Goal: Complete application form: Complete application form

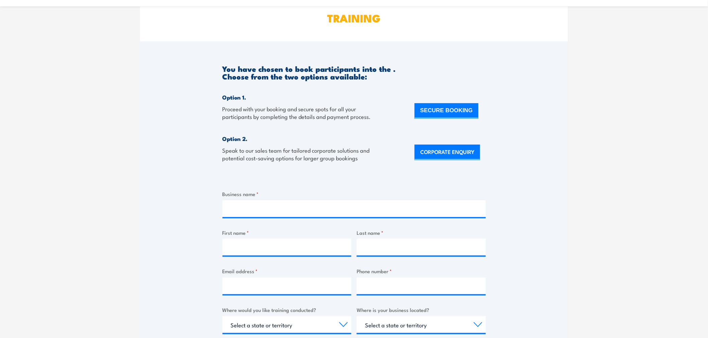
scroll to position [37, 0]
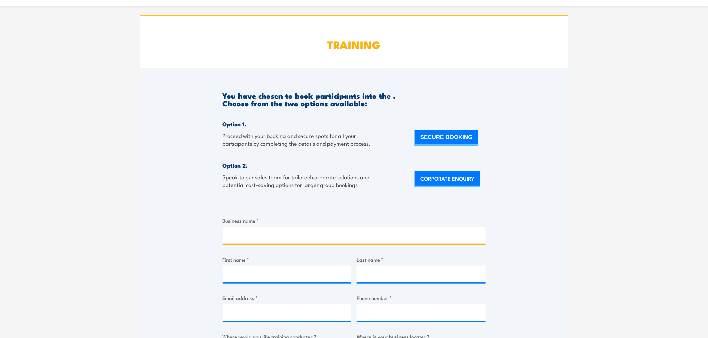
click at [288, 234] on input "Business name *" at bounding box center [353, 235] width 263 height 17
click at [288, 235] on input "Vexa Enginerring" at bounding box center [353, 235] width 263 height 17
type input "Vexa Engineering"
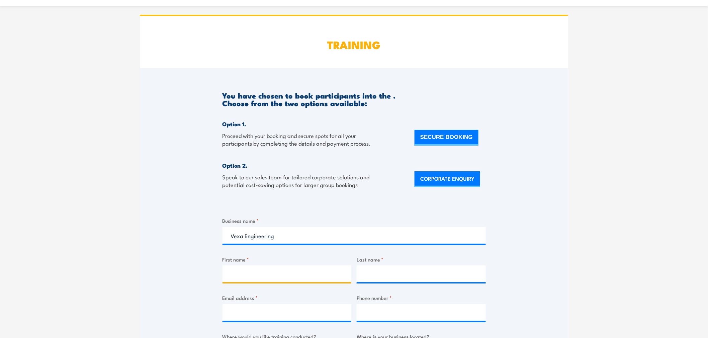
click at [288, 279] on input "First name *" at bounding box center [286, 274] width 129 height 17
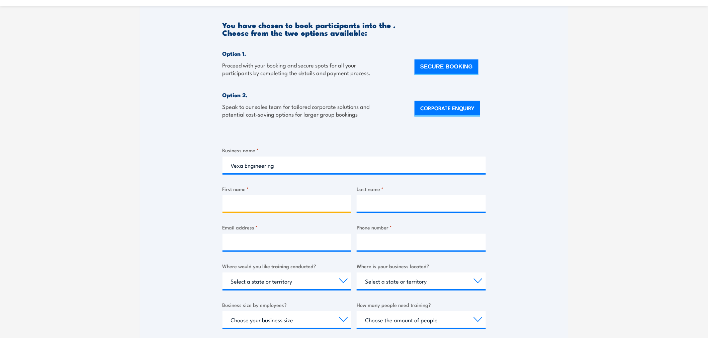
scroll to position [260, 0]
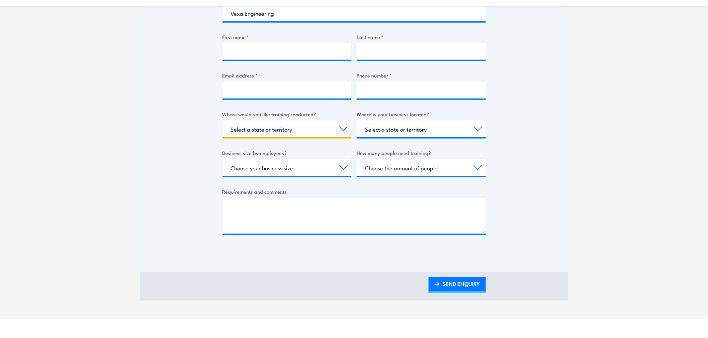
click at [262, 131] on select "Select a state or territory Nationally - multiple locations [GEOGRAPHIC_DATA] […" at bounding box center [286, 129] width 129 height 17
select select "WA"
click at [222, 121] on select "Select a state or territory Nationally - multiple locations [GEOGRAPHIC_DATA] […" at bounding box center [286, 129] width 129 height 17
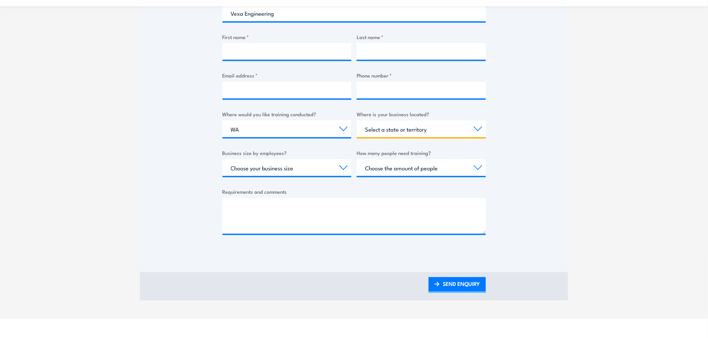
click at [403, 132] on select "Select a state or territory [GEOGRAPHIC_DATA] [GEOGRAPHIC_DATA] [GEOGRAPHIC_DAT…" at bounding box center [421, 129] width 129 height 17
select select "WA"
click at [357, 121] on select "Select a state or territory [GEOGRAPHIC_DATA] [GEOGRAPHIC_DATA] [GEOGRAPHIC_DAT…" at bounding box center [421, 129] width 129 height 17
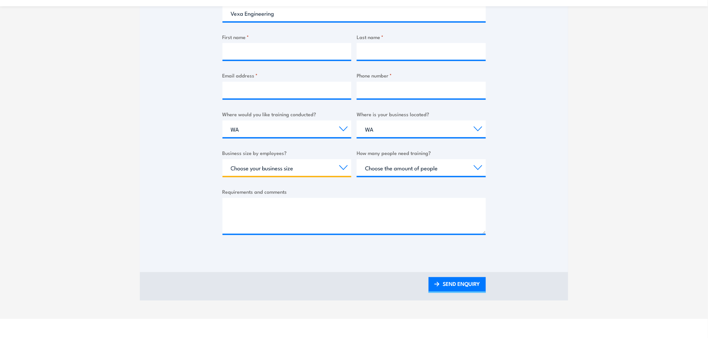
click at [243, 168] on select "Choose your business size 1 to 19 20 to 199 200+" at bounding box center [286, 168] width 129 height 17
select select "1 to 19"
click at [222, 160] on select "Choose your business size 1 to 19 20 to 199 200+" at bounding box center [286, 168] width 129 height 17
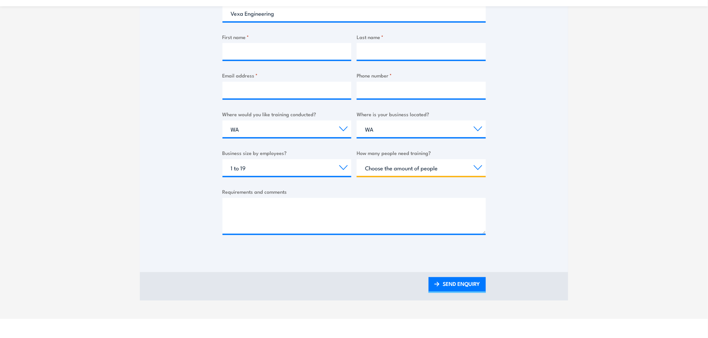
click at [412, 163] on select "Choose the amount of people 1 to 4 5 to 19 20+" at bounding box center [421, 168] width 129 height 17
select select "1 to 4"
click at [357, 160] on select "Choose the amount of people 1 to 4 5 to 19 20+" at bounding box center [421, 168] width 129 height 17
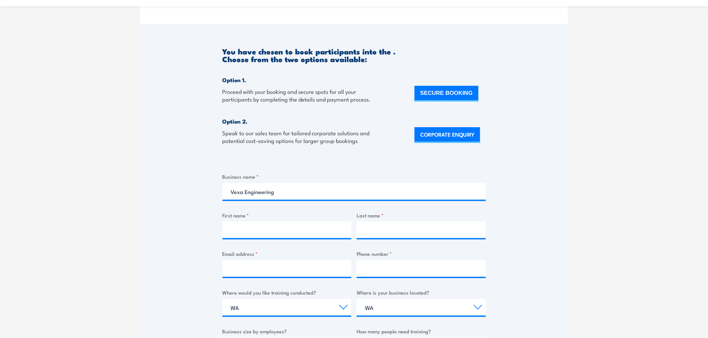
scroll to position [74, 0]
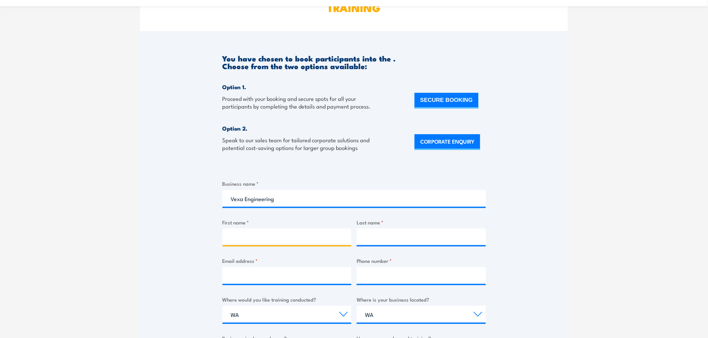
click at [282, 236] on input "First name *" at bounding box center [286, 237] width 129 height 17
type input "[PERSON_NAME]"
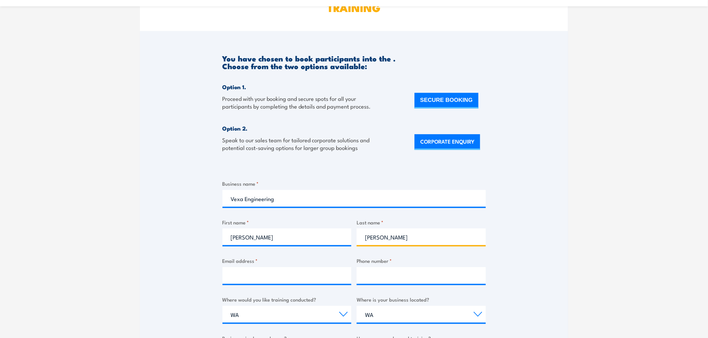
type input "[PERSON_NAME]"
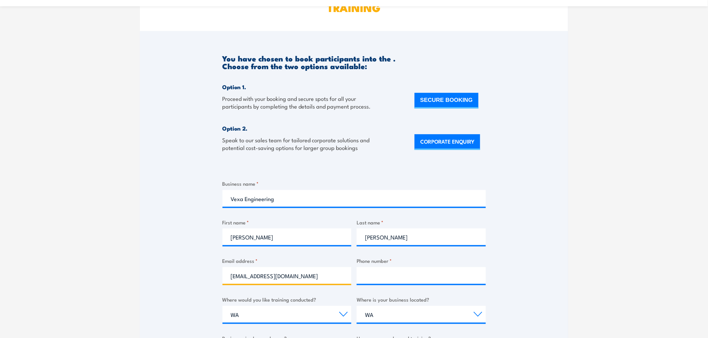
type input "[EMAIL_ADDRESS][DOMAIN_NAME]"
click at [599, 215] on section "TRAINING You have chosen to book participants into the . Choose from the two op…" at bounding box center [354, 232] width 708 height 546
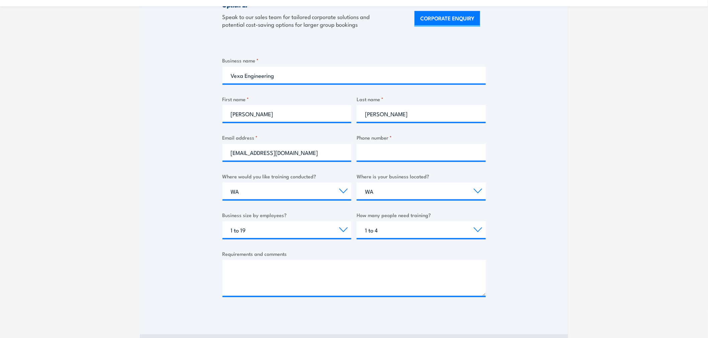
scroll to position [223, 0]
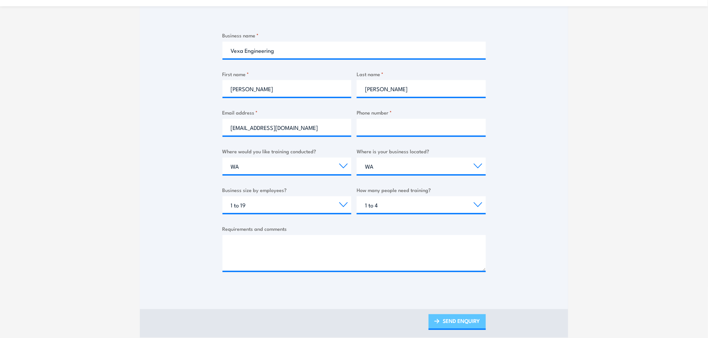
click at [469, 318] on link "SEND ENQUIRY" at bounding box center [456, 323] width 57 height 16
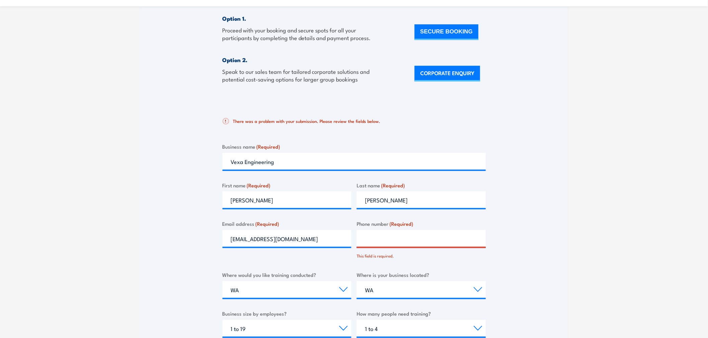
scroll to position [149, 0]
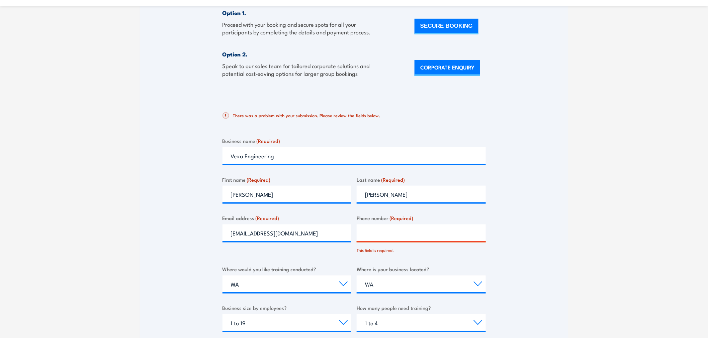
click at [397, 232] on input "Phone number (Required)" at bounding box center [421, 233] width 129 height 17
type input "0402611037"
click at [512, 191] on div "You have chosen to book participants into the . Choose from the two options ava…" at bounding box center [354, 183] width 428 height 452
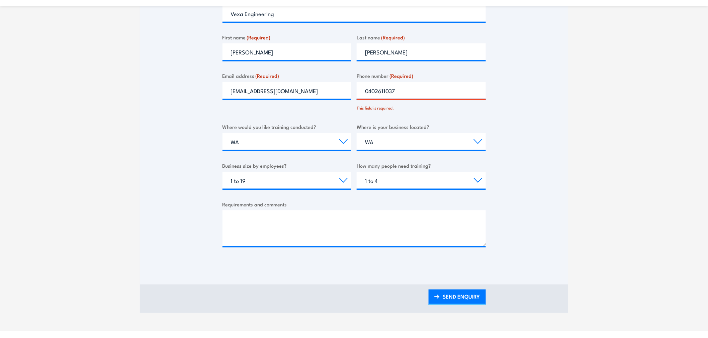
scroll to position [409, 0]
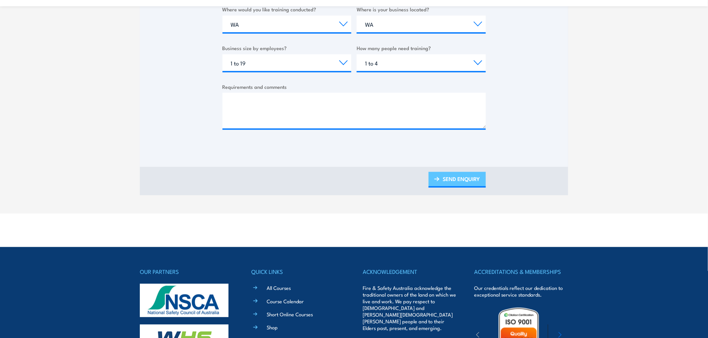
click at [451, 172] on link "SEND ENQUIRY" at bounding box center [456, 180] width 57 height 16
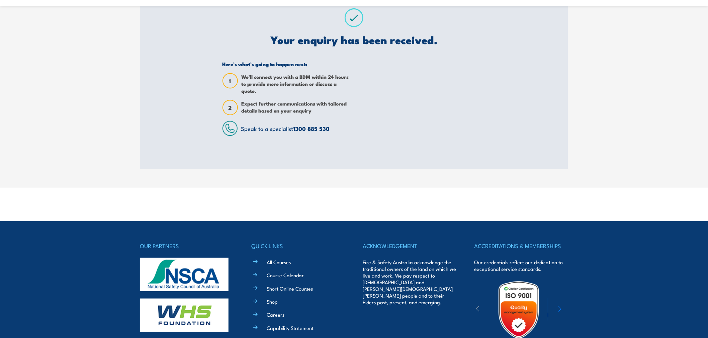
scroll to position [0, 0]
